Goal: Information Seeking & Learning: Find specific page/section

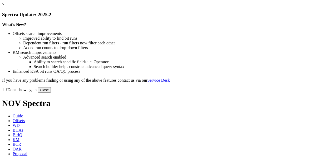
click at [4, 7] on link "×" at bounding box center [3, 4] width 2 height 4
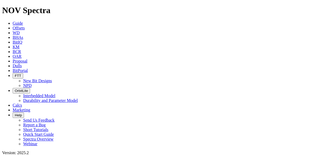
click at [22, 54] on span "OAR" at bounding box center [17, 56] width 9 height 4
radio input "true"
radio input "false"
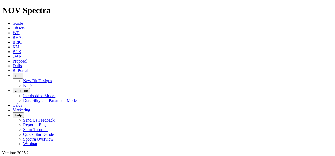
radio input "false"
radio input "true"
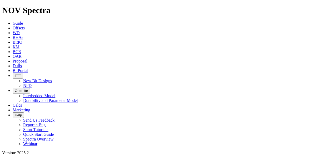
drag, startPoint x: 11, startPoint y: 110, endPoint x: 13, endPoint y: 112, distance: 3.0
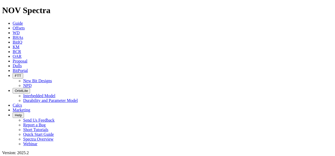
drag, startPoint x: 47, startPoint y: 51, endPoint x: 46, endPoint y: 54, distance: 2.7
type input "[DATE]"
radio input "true"
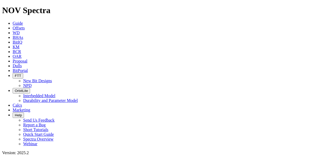
radio input "false"
type input "SN"
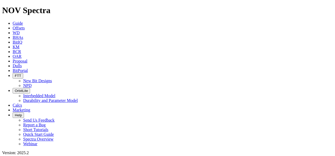
type input "[DATE]"
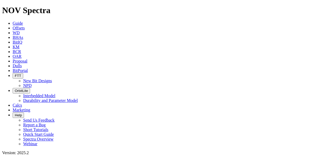
scroll to position [1061, 0]
type input "S"
type input "BW"
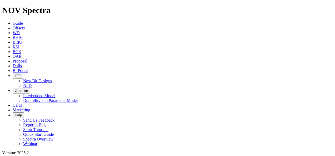
scroll to position [79, 0]
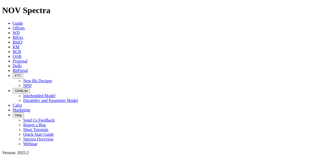
type input "emeraude"
select select
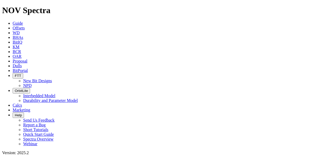
select select "8.5"
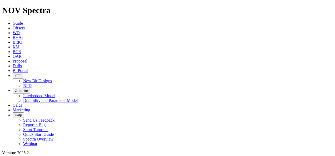
checkbox input "false"
select select "? number:8.5 ?"
drag, startPoint x: 266, startPoint y: 40, endPoint x: 266, endPoint y: 44, distance: 3.7
